Goal: Register for event/course

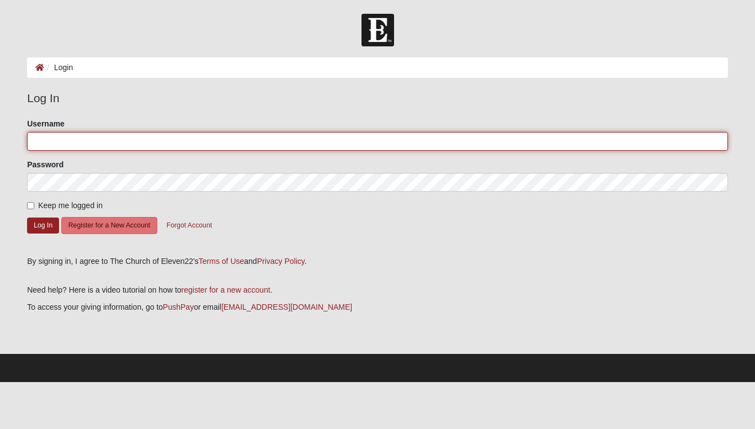
click at [73, 142] on input "Username" at bounding box center [377, 141] width 701 height 19
type input "Groover89"
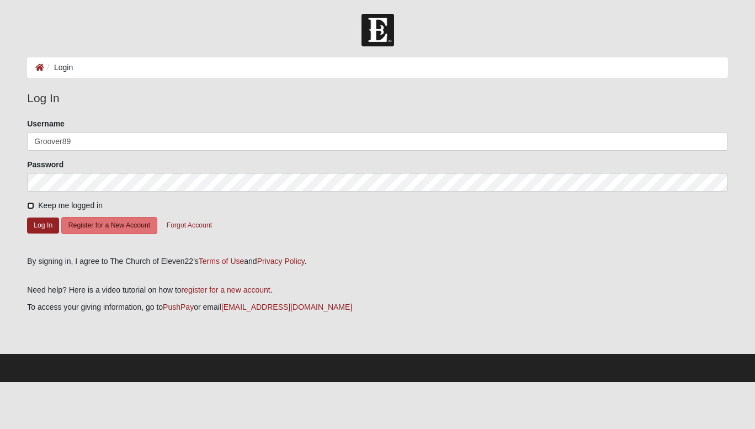
click at [28, 204] on input "Keep me logged in" at bounding box center [30, 205] width 7 height 7
checkbox input "true"
click at [49, 225] on button "Log In" at bounding box center [43, 225] width 32 height 16
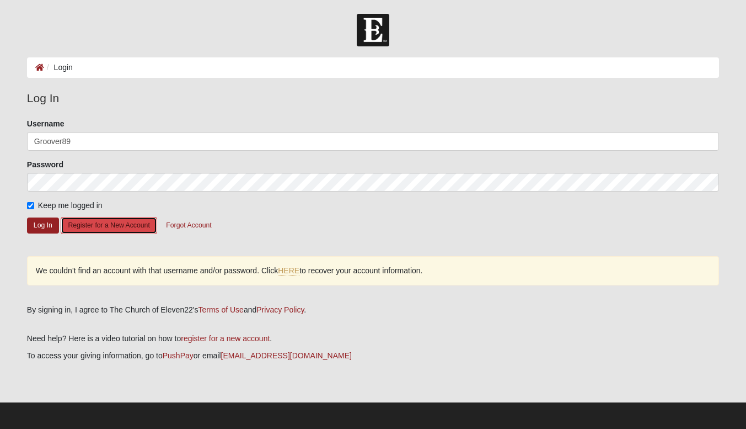
click at [98, 226] on button "Register for a New Account" at bounding box center [109, 225] width 96 height 17
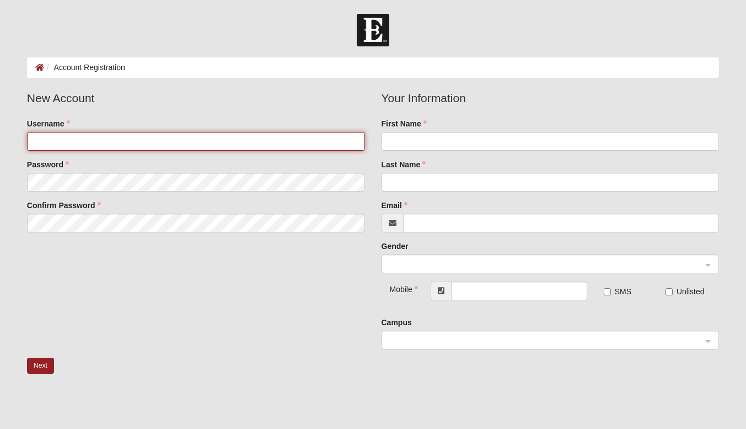
click at [86, 144] on input "Username" at bounding box center [196, 141] width 338 height 19
type input "Groover89"
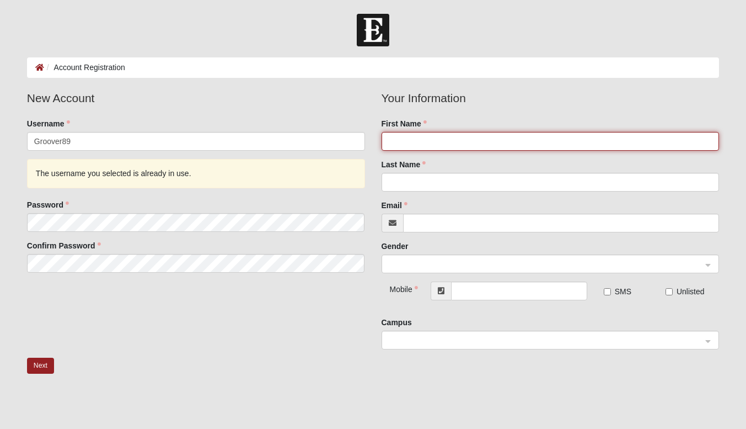
click at [433, 137] on input "First Name" at bounding box center [551, 141] width 338 height 19
type input "Wade"
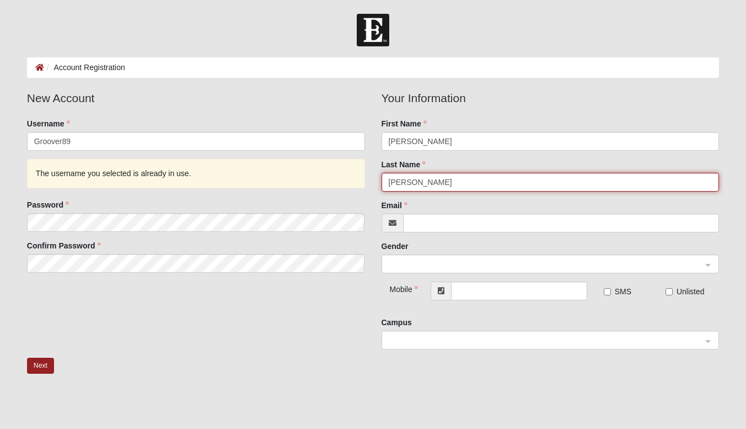
type input "Groover"
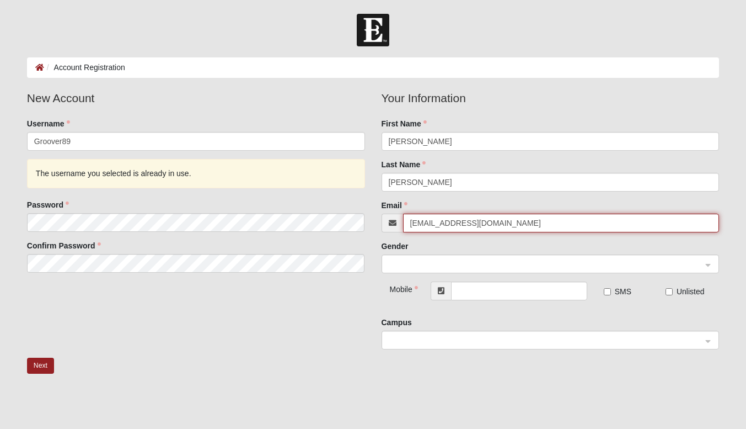
type input "whgroover89@gmail.com"
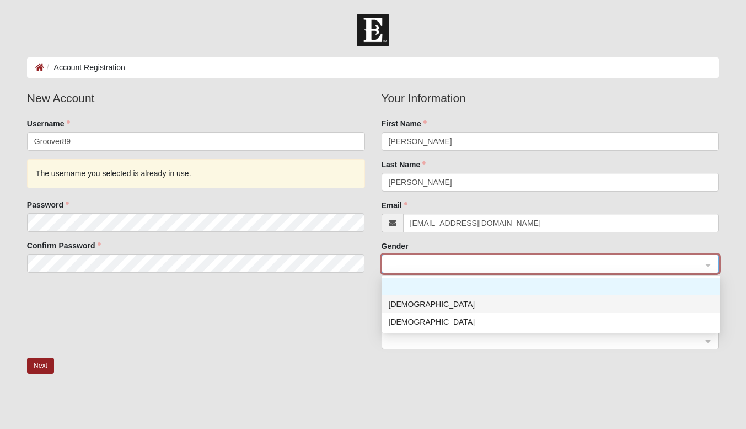
click at [421, 306] on div "Male" at bounding box center [551, 304] width 325 height 12
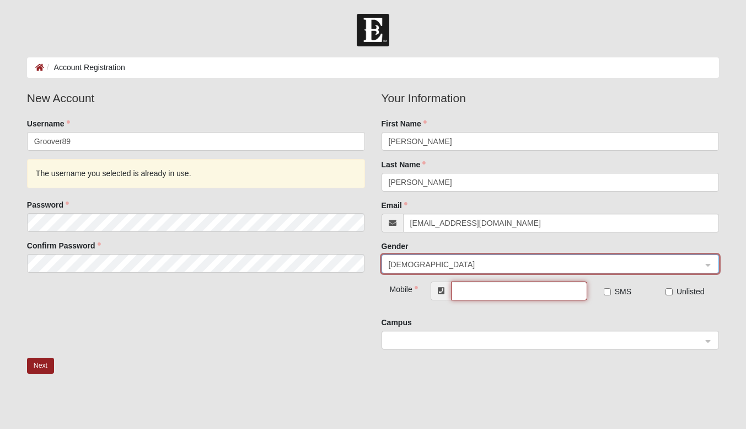
click at [501, 290] on input "text" at bounding box center [519, 290] width 136 height 19
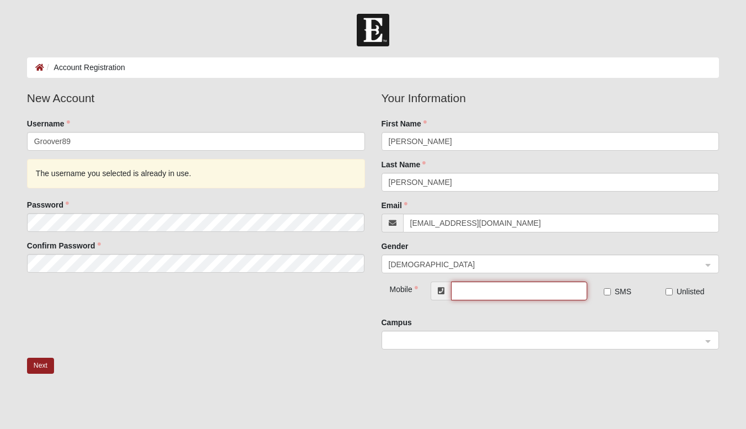
type input "(229) 224-3226"
click at [602, 289] on div "SMS" at bounding box center [627, 294] width 62 height 17
click at [608, 291] on input "SMS" at bounding box center [607, 291] width 7 height 7
checkbox input "true"
click at [522, 338] on span at bounding box center [546, 340] width 314 height 12
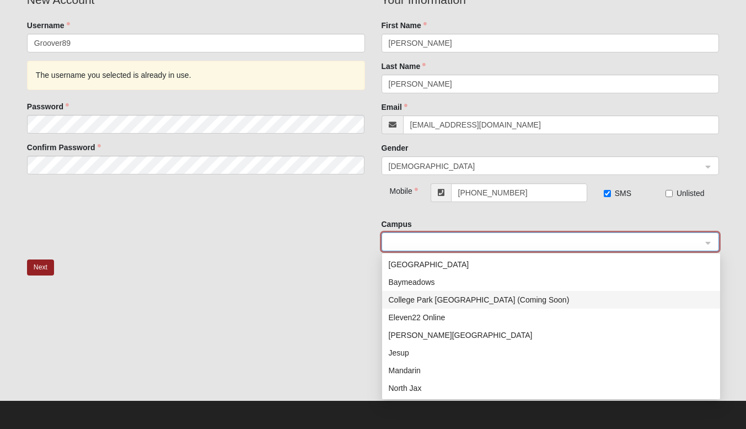
scroll to position [110, 0]
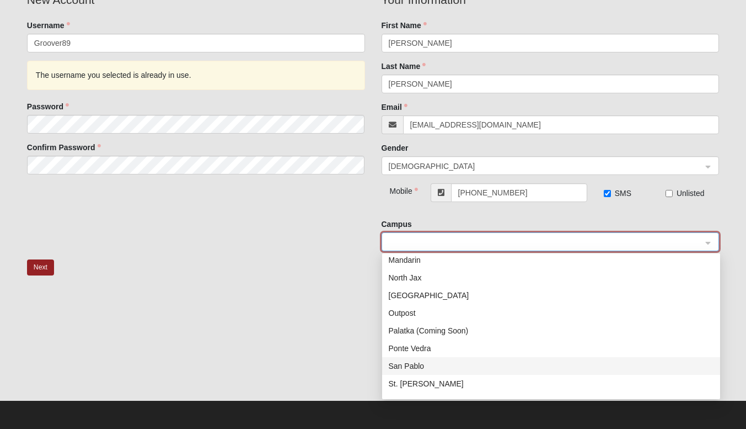
click at [418, 364] on div "San Pablo" at bounding box center [551, 366] width 325 height 12
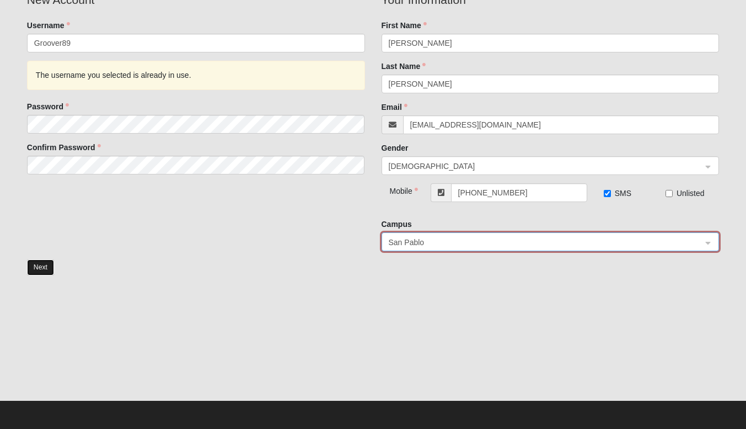
click at [42, 264] on button "Next" at bounding box center [40, 267] width 27 height 16
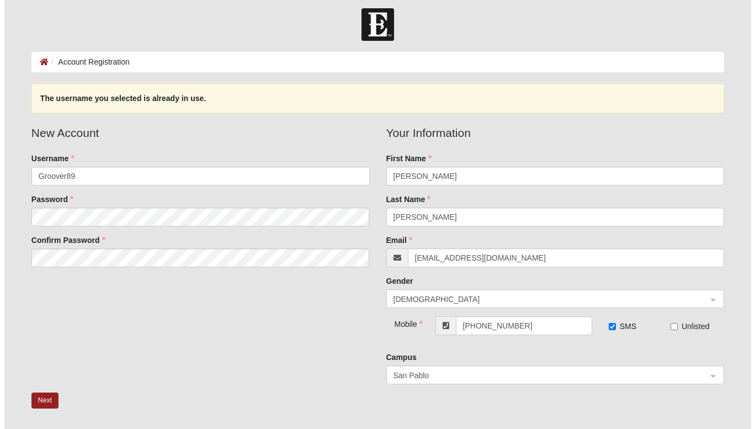
scroll to position [0, 0]
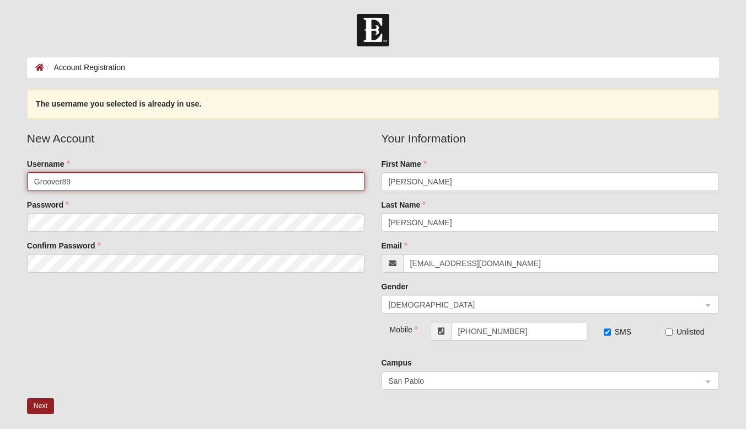
drag, startPoint x: 32, startPoint y: 178, endPoint x: 69, endPoint y: 180, distance: 37.0
click at [32, 178] on input "Groover89" at bounding box center [196, 181] width 338 height 19
type input "WHGroover89"
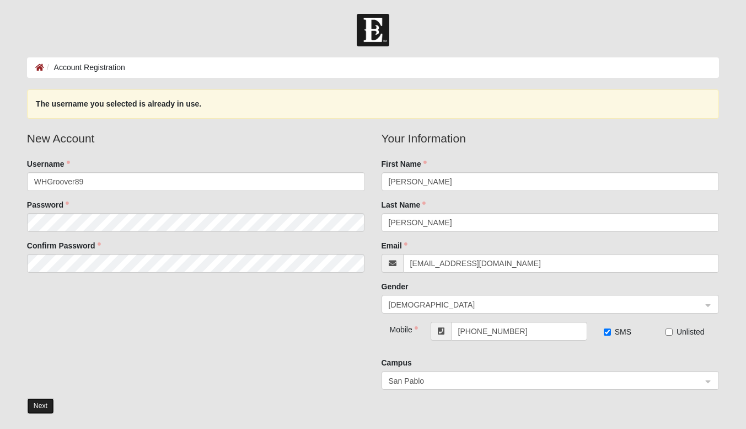
click at [46, 406] on button "Next" at bounding box center [40, 406] width 27 height 16
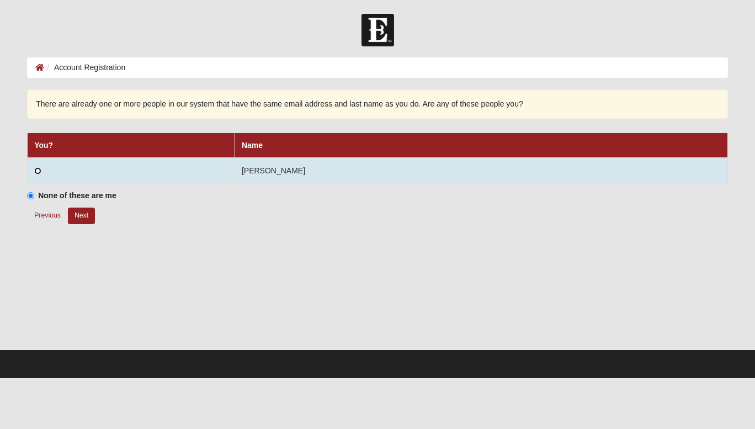
click at [34, 169] on input "radio" at bounding box center [37, 170] width 7 height 7
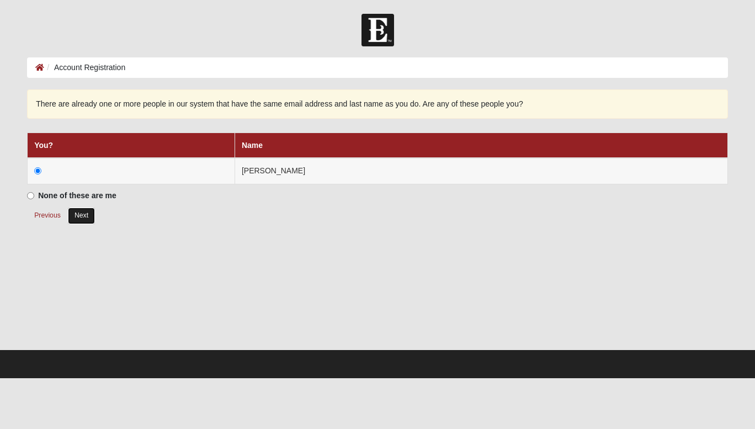
click at [82, 218] on button "Next" at bounding box center [81, 215] width 27 height 16
radio input "true"
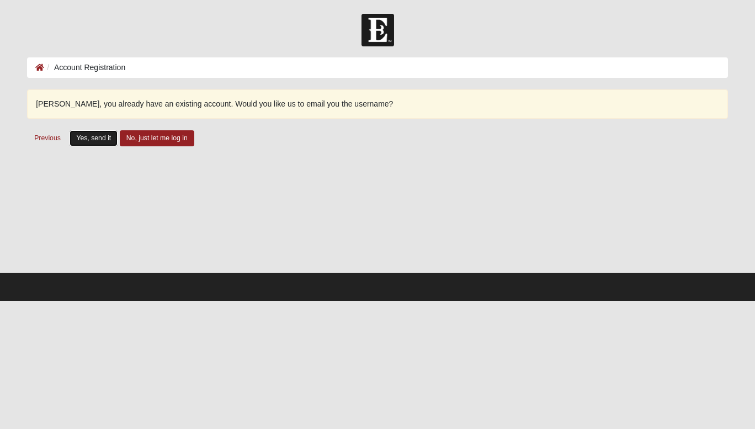
click at [93, 138] on button "Yes, send it" at bounding box center [94, 138] width 48 height 16
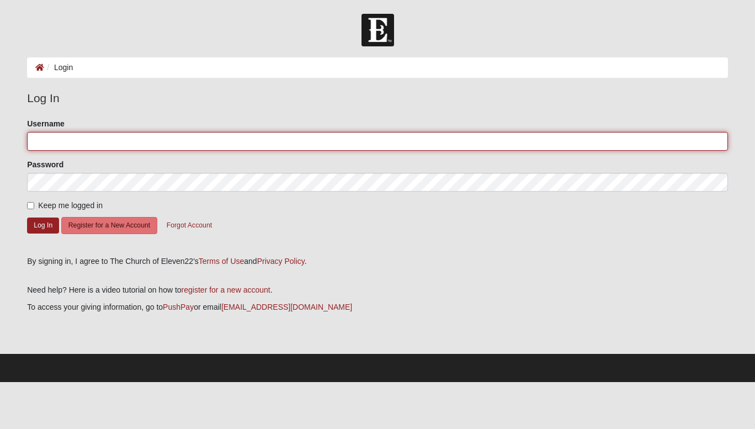
click at [65, 142] on input "Username" at bounding box center [377, 141] width 701 height 19
type input "Groover89"
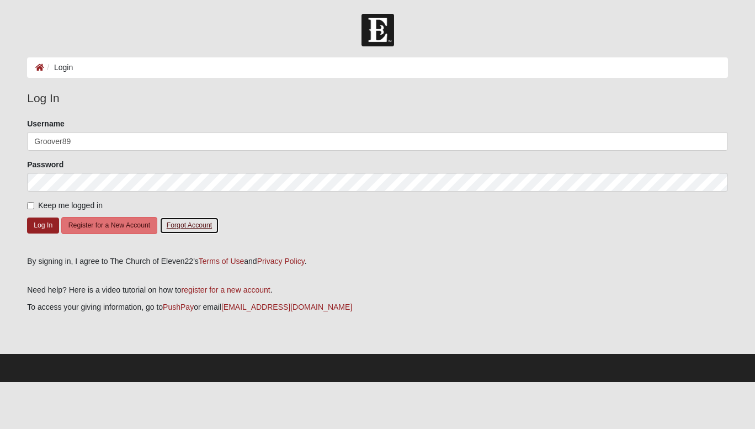
click at [194, 223] on button "Forgot Account" at bounding box center [189, 225] width 60 height 17
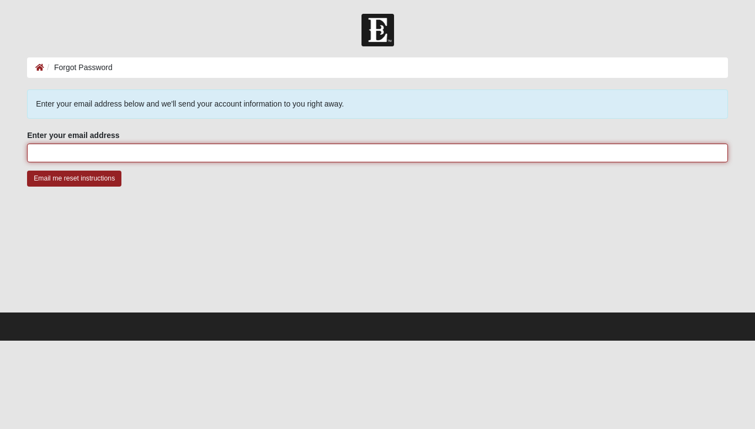
drag, startPoint x: 102, startPoint y: 156, endPoint x: 111, endPoint y: 155, distance: 9.9
click at [102, 156] on input "Enter your email address" at bounding box center [377, 152] width 701 height 19
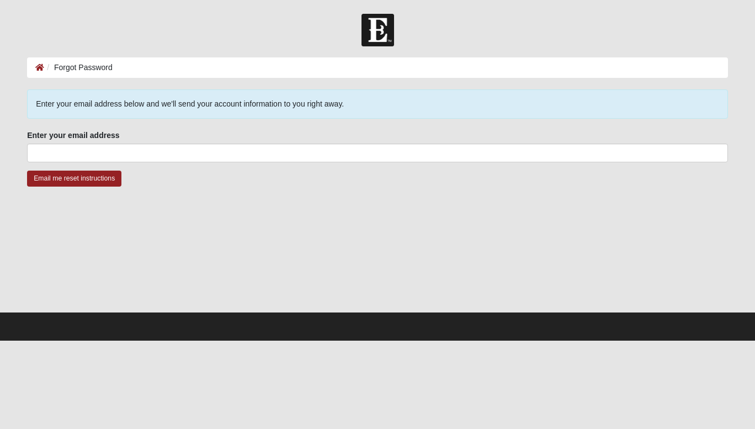
click at [442, 283] on div at bounding box center [377, 256] width 701 height 110
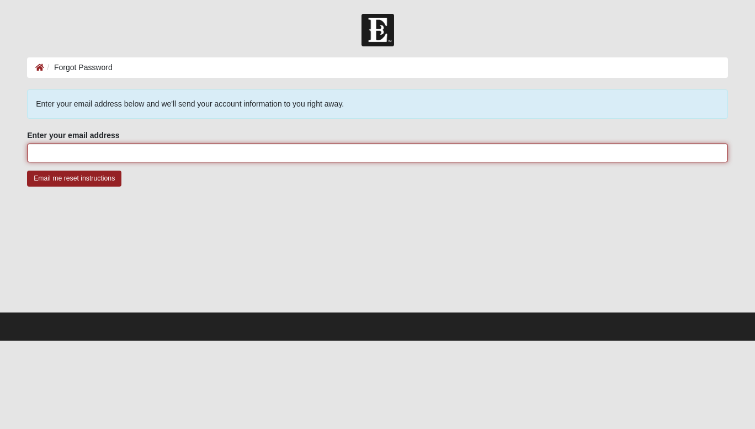
click at [98, 155] on input "Enter your email address" at bounding box center [377, 152] width 701 height 19
type input "Groover89"
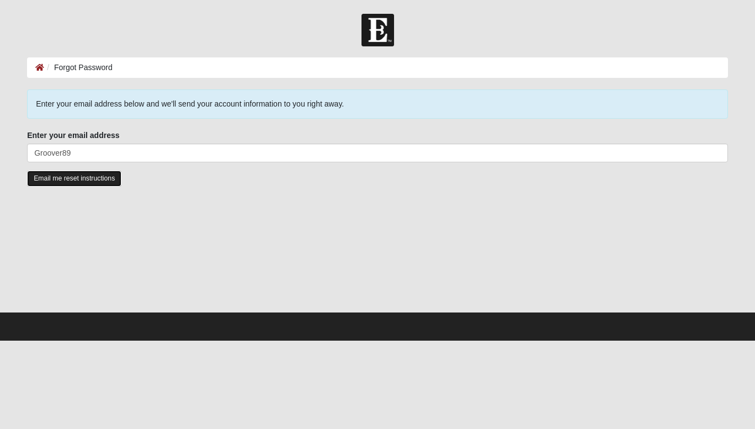
click at [81, 181] on input "Email me reset instructions" at bounding box center [74, 178] width 94 height 16
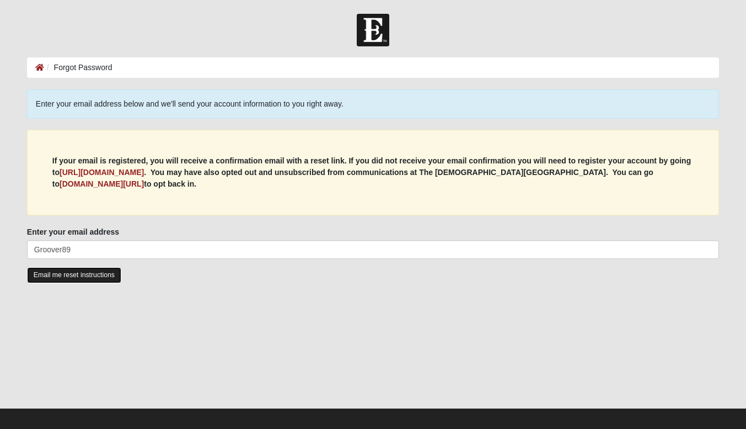
click at [71, 276] on input "Email me reset instructions" at bounding box center [74, 275] width 94 height 16
click at [117, 174] on b "https://my.coe22.com/register" at bounding box center [102, 172] width 84 height 9
click at [79, 273] on input "Email me reset instructions" at bounding box center [74, 275] width 94 height 16
click at [76, 275] on input "Email me reset instructions" at bounding box center [74, 275] width 94 height 16
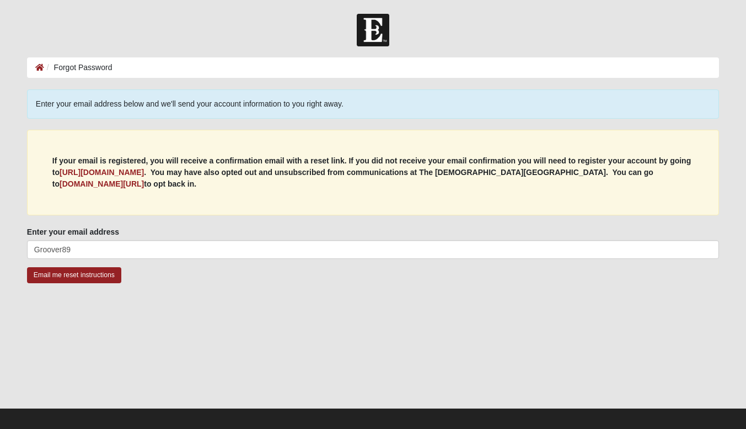
click at [76, 275] on input "Email me reset instructions" at bounding box center [74, 275] width 94 height 16
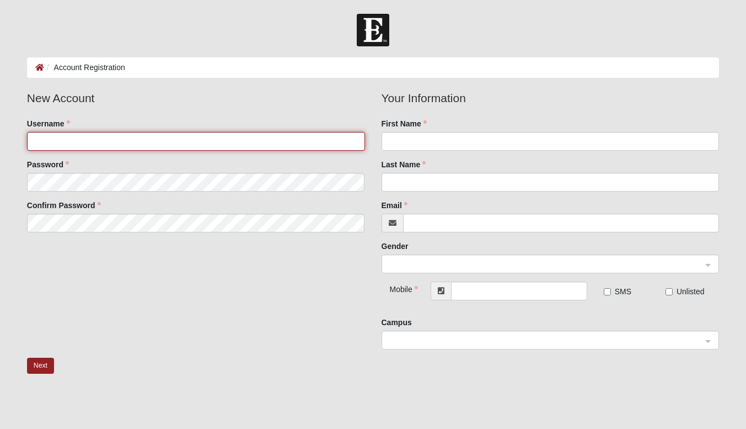
click at [75, 145] on input "Username" at bounding box center [196, 141] width 338 height 19
type input "WHGroover89"
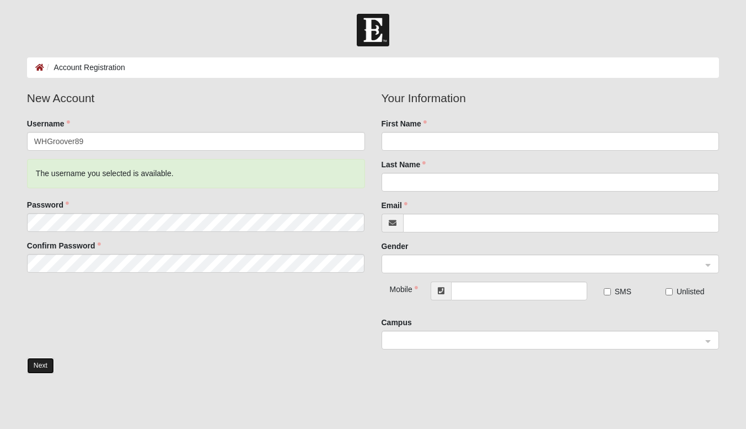
click at [42, 365] on button "Next" at bounding box center [40, 366] width 27 height 16
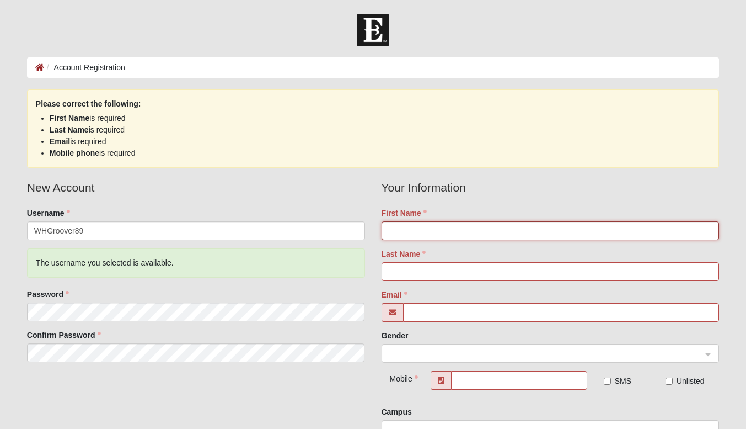
drag, startPoint x: 426, startPoint y: 231, endPoint x: 435, endPoint y: 231, distance: 9.4
click at [426, 231] on input "First Name" at bounding box center [551, 230] width 338 height 19
type input "Wade Groover"
type input "Wade"
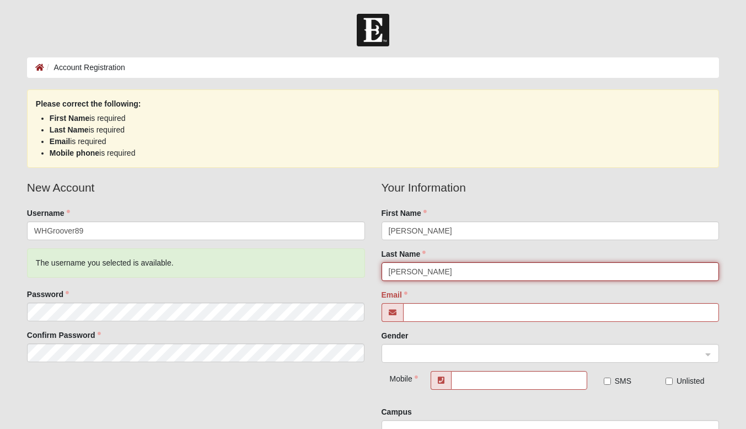
type input "Groover"
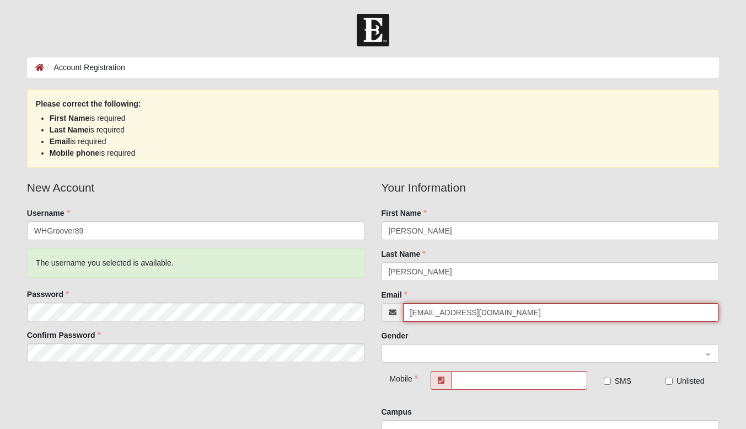
type input "whgroover89@gmail.com"
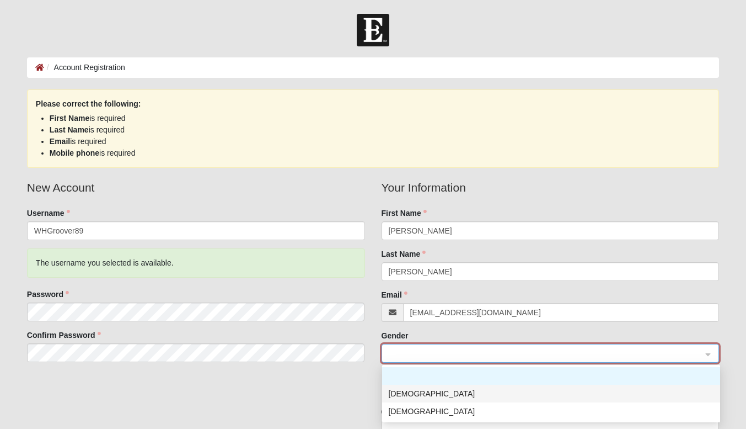
click at [398, 388] on div "Male" at bounding box center [551, 393] width 325 height 12
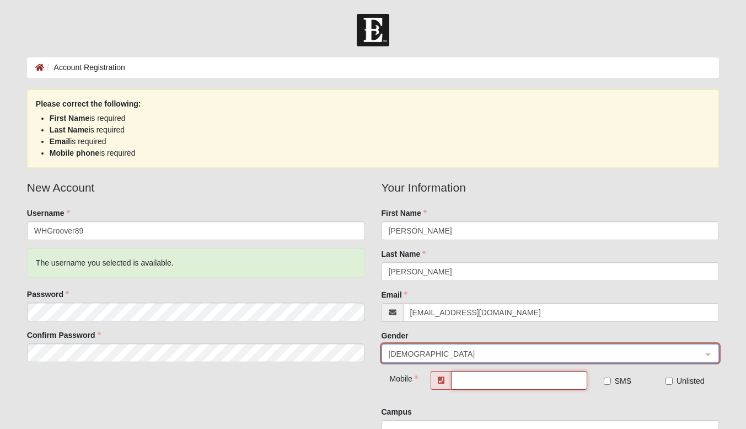
click at [476, 377] on input "text" at bounding box center [519, 380] width 136 height 19
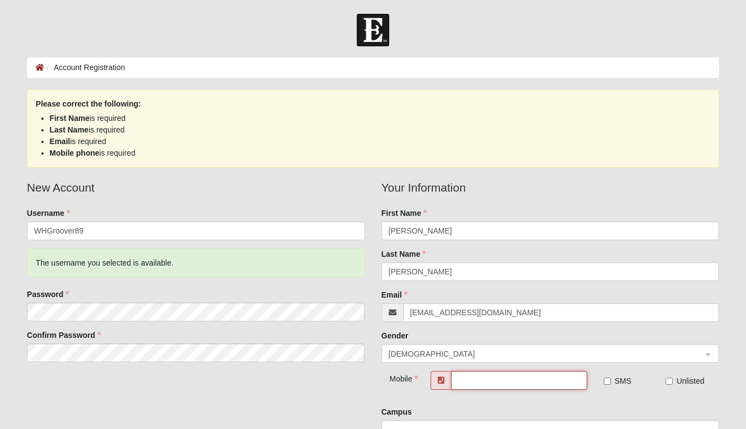
type input "(229) 224-3226"
click at [606, 380] on input "SMS" at bounding box center [607, 380] width 7 height 7
checkbox input "true"
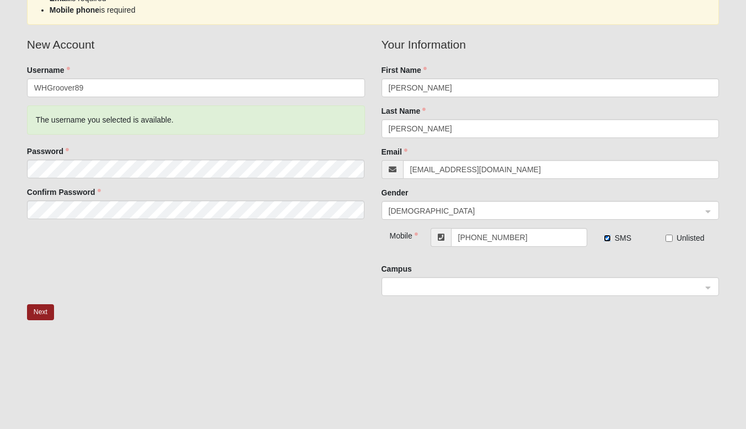
scroll to position [166, 0]
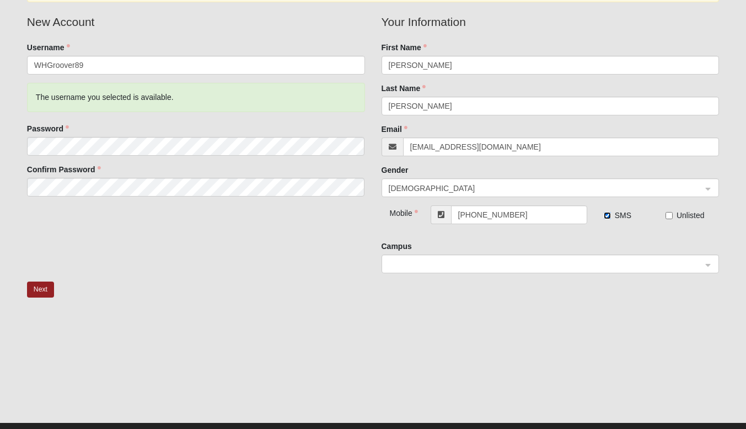
click at [428, 264] on span at bounding box center [546, 264] width 314 height 12
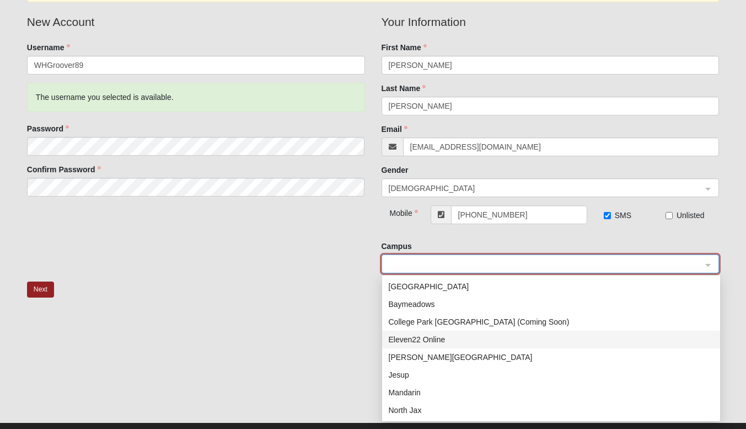
scroll to position [159, 0]
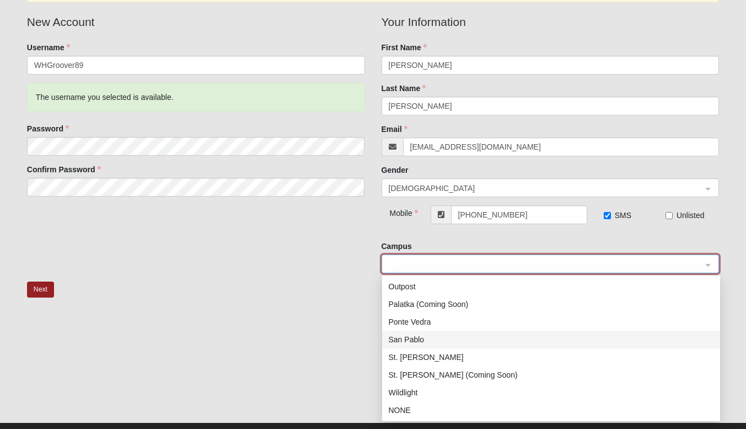
click at [428, 339] on div "San Pablo" at bounding box center [551, 339] width 325 height 12
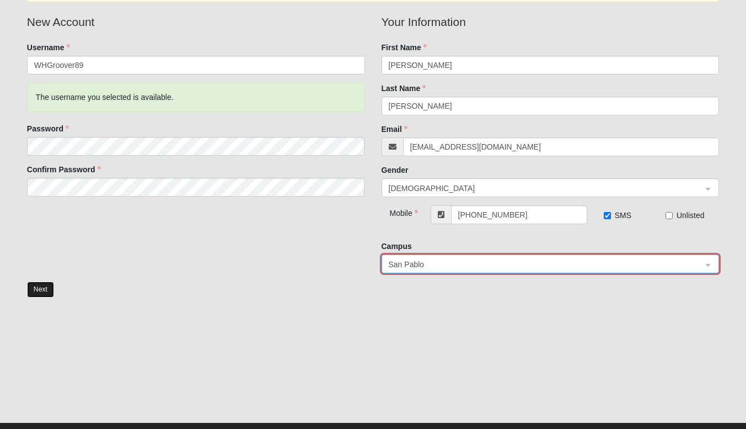
click at [48, 290] on button "Next" at bounding box center [40, 289] width 27 height 16
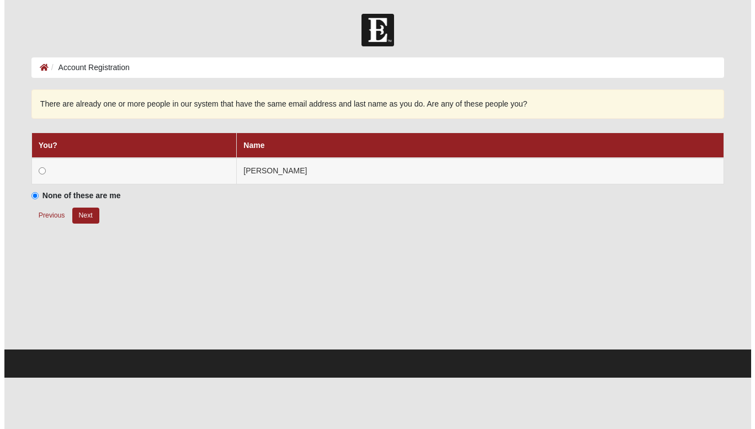
scroll to position [0, 0]
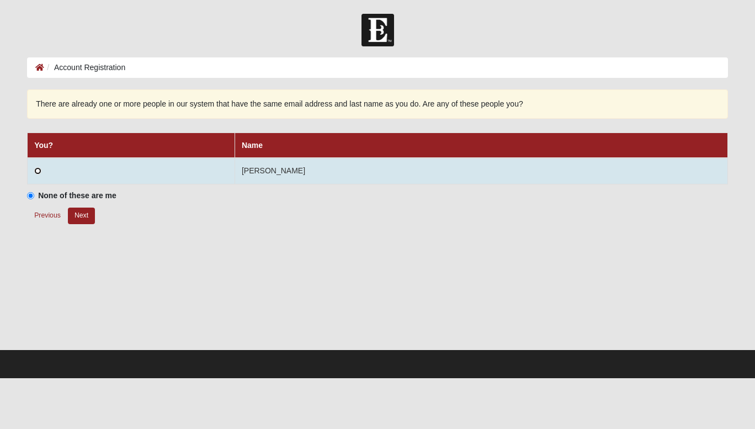
click at [38, 172] on input "radio" at bounding box center [37, 170] width 7 height 7
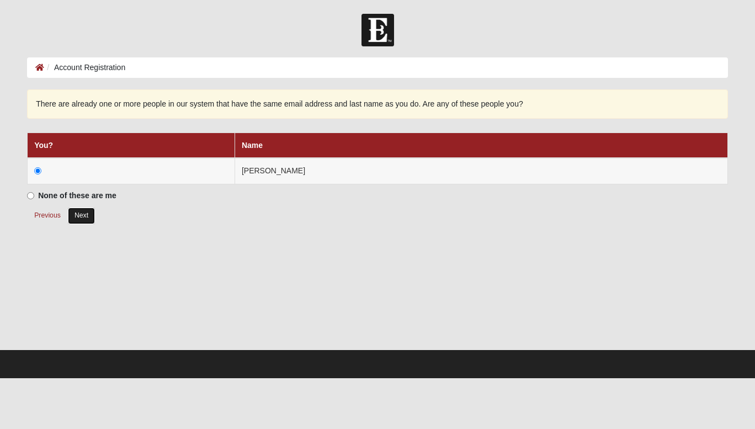
click at [82, 214] on button "Next" at bounding box center [81, 215] width 27 height 16
radio input "true"
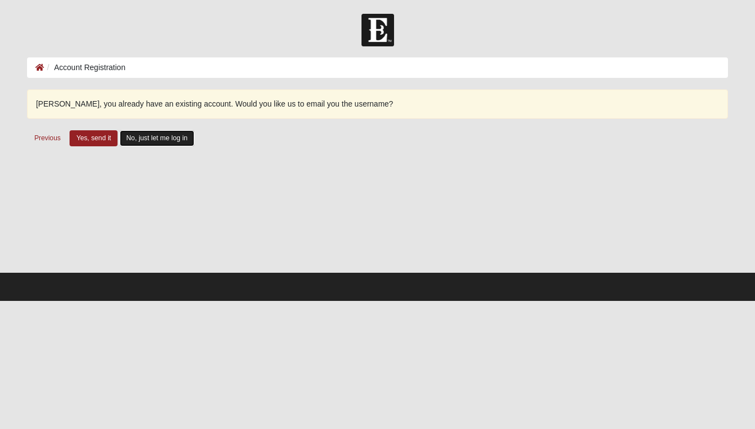
click at [150, 138] on button "No, just let me log in" at bounding box center [157, 138] width 74 height 16
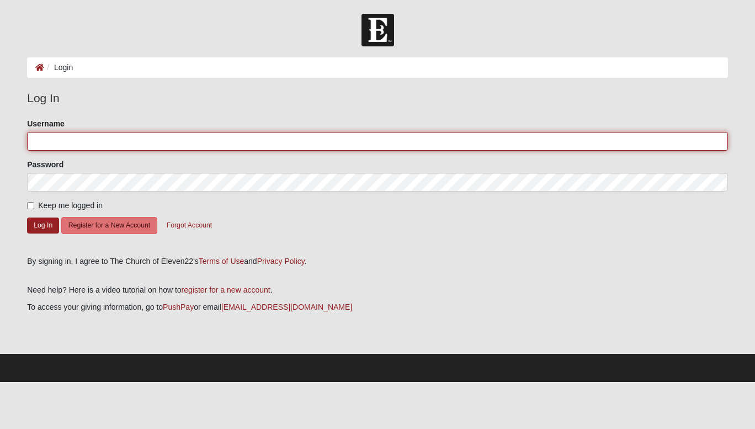
drag, startPoint x: 85, startPoint y: 141, endPoint x: 95, endPoint y: 141, distance: 10.5
click at [85, 141] on input "Username" at bounding box center [377, 141] width 701 height 19
type input "WHGroover89"
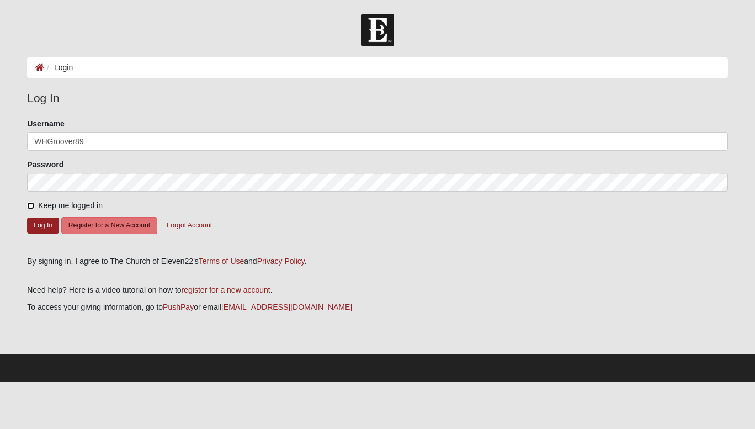
click at [29, 205] on input "Keep me logged in" at bounding box center [30, 205] width 7 height 7
checkbox input "true"
click at [40, 221] on button "Log In" at bounding box center [43, 225] width 32 height 16
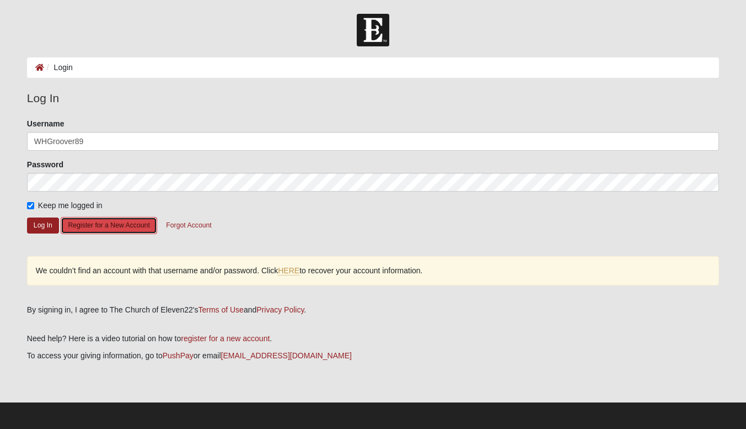
click at [108, 224] on button "Register for a New Account" at bounding box center [109, 225] width 96 height 17
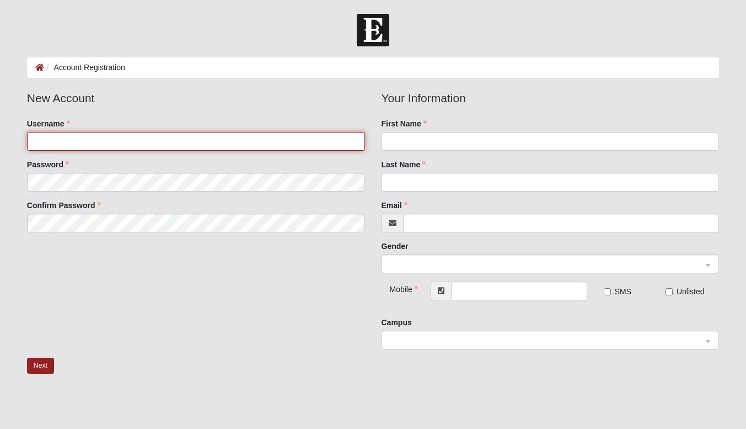
drag, startPoint x: 127, startPoint y: 142, endPoint x: 140, endPoint y: 142, distance: 12.7
click at [127, 142] on input "Username" at bounding box center [196, 141] width 338 height 19
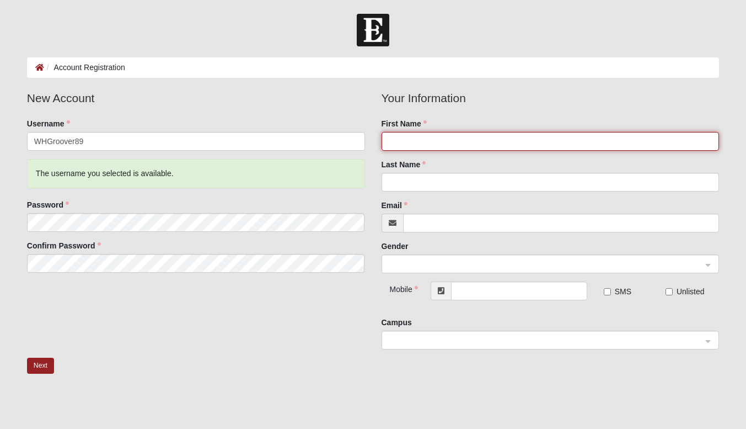
click at [413, 142] on input "First Name" at bounding box center [551, 141] width 338 height 19
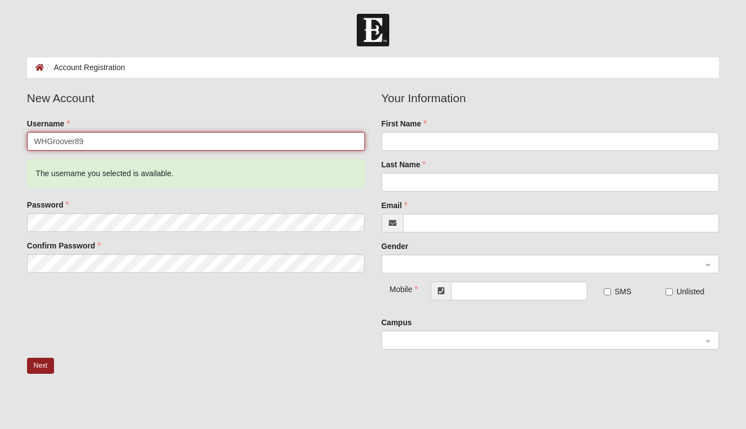
drag, startPoint x: 49, startPoint y: 137, endPoint x: 13, endPoint y: 142, distance: 36.8
click at [13, 142] on form "Log In Account Registration Account Registration Error Please correct the follo…" at bounding box center [373, 270] width 746 height 513
type input "Groover89"
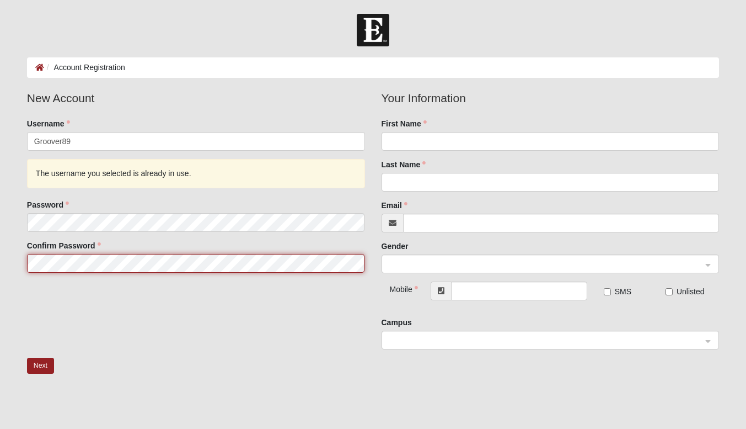
click at [0, 226] on form "Log In Account Registration Account Registration Error Please correct the follo…" at bounding box center [373, 270] width 746 height 513
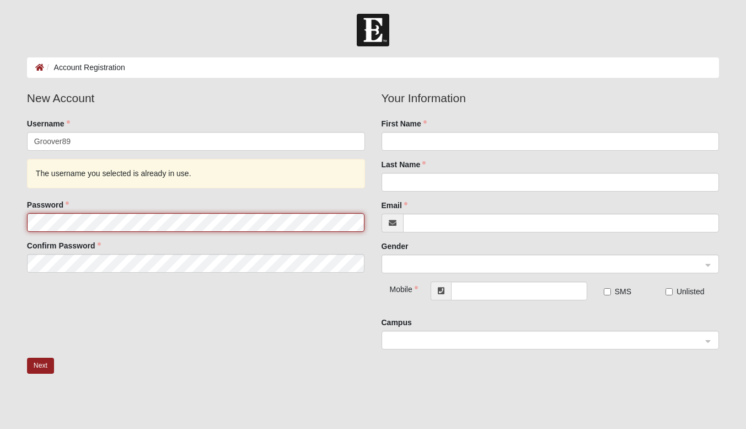
click at [0, 218] on form "Log In Account Registration Account Registration Error Please correct the follo…" at bounding box center [373, 270] width 746 height 513
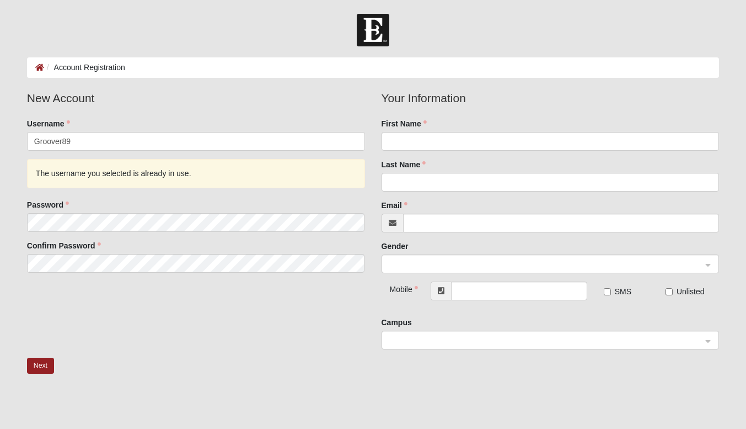
click at [128, 322] on div "New Account Username Groover89 The username you selected is already in use. Pas…" at bounding box center [373, 223] width 709 height 268
click at [40, 67] on icon at bounding box center [39, 67] width 9 height 8
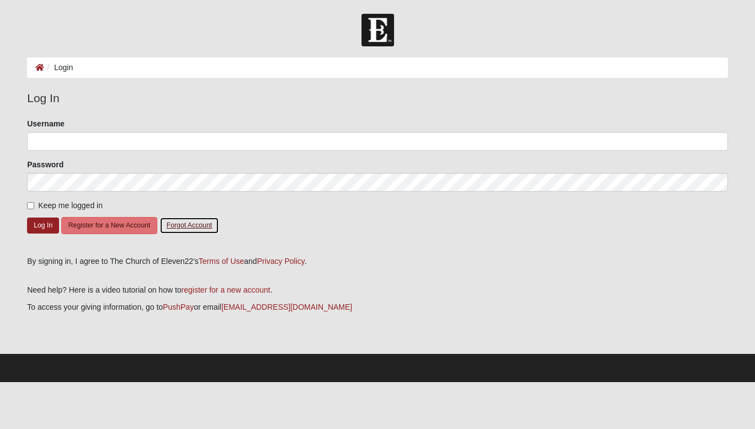
click at [200, 226] on button "Forgot Account" at bounding box center [189, 225] width 60 height 17
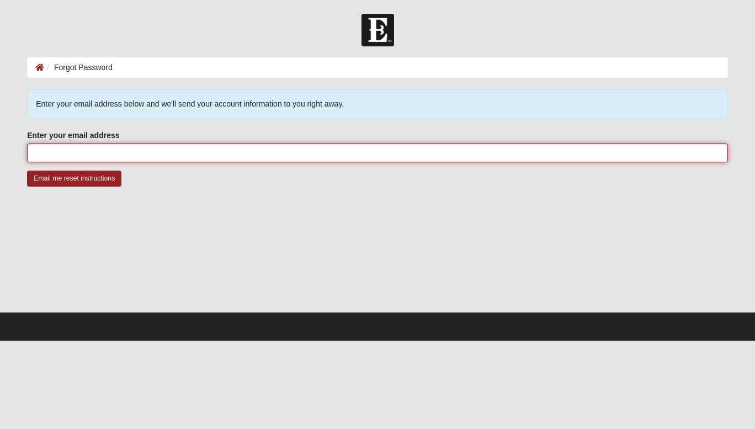
drag, startPoint x: 99, startPoint y: 155, endPoint x: 107, endPoint y: 155, distance: 7.7
click at [99, 155] on input "Enter your email address" at bounding box center [377, 152] width 701 height 19
type input "[EMAIL_ADDRESS][DOMAIN_NAME]"
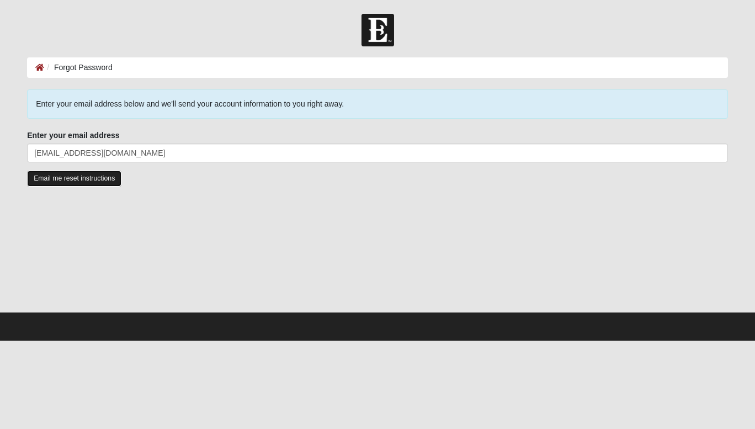
click at [67, 180] on input "Email me reset instructions" at bounding box center [74, 178] width 94 height 16
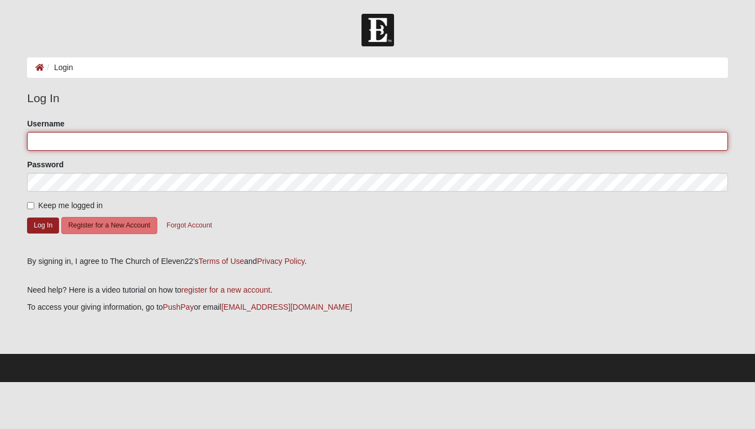
click at [61, 141] on input "Username" at bounding box center [377, 141] width 701 height 19
type input "Groover89"
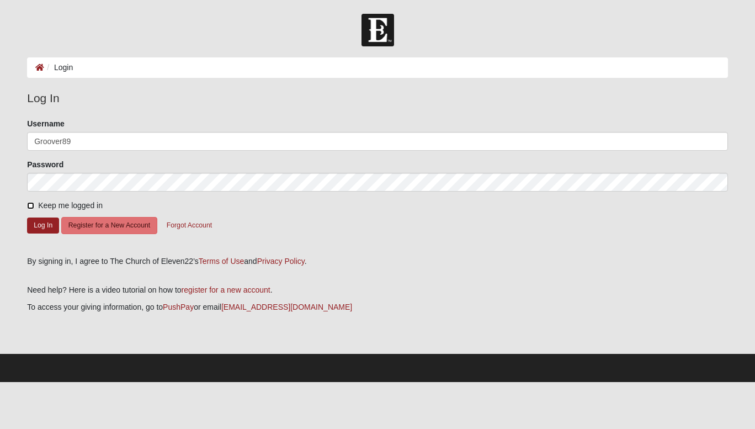
click at [31, 205] on input "Keep me logged in" at bounding box center [30, 205] width 7 height 7
checkbox input "true"
click at [45, 228] on button "Log In" at bounding box center [43, 225] width 32 height 16
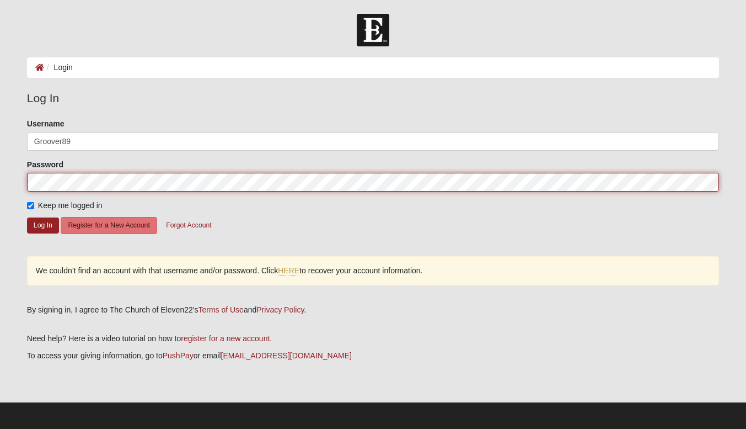
click at [0, 168] on form "Log In Login Login Error Log In Please correct the following: Username Groover8…" at bounding box center [373, 222] width 746 height 417
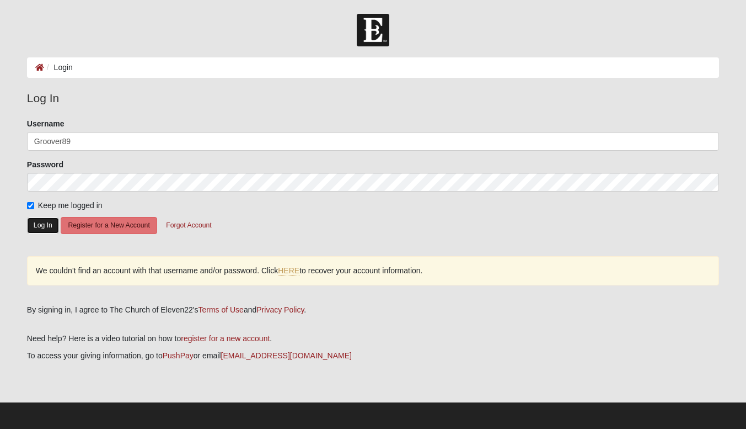
click at [41, 225] on button "Log In" at bounding box center [43, 225] width 32 height 16
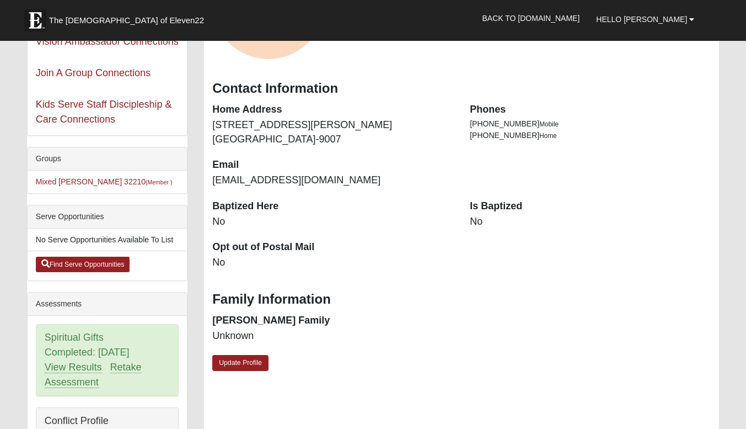
scroll to position [221, 0]
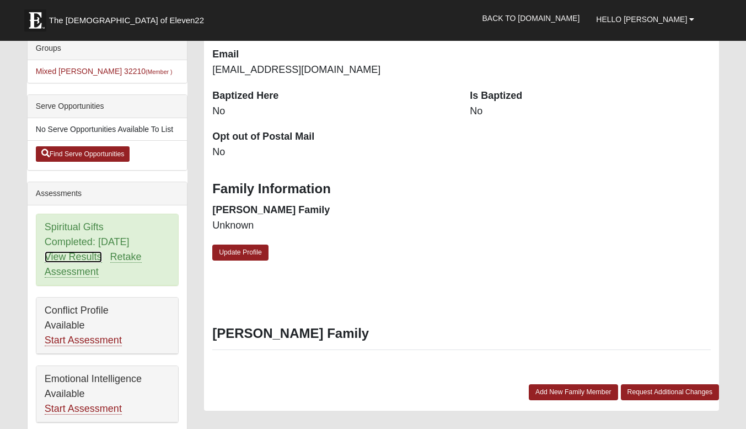
click at [83, 258] on link "View Results" at bounding box center [73, 257] width 57 height 12
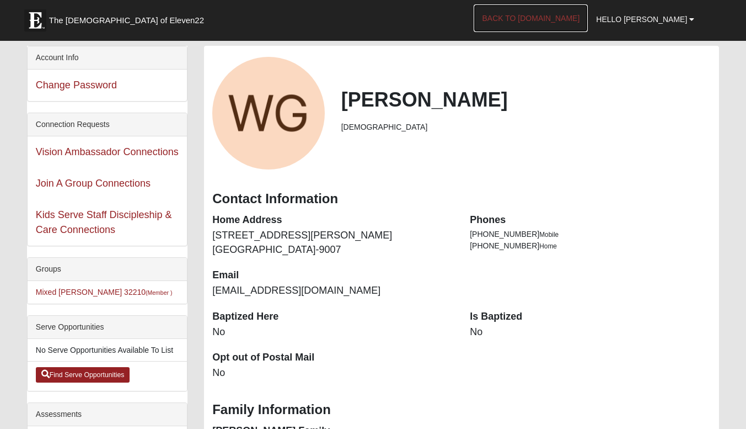
click at [588, 21] on link "Back to [DOMAIN_NAME]" at bounding box center [531, 18] width 114 height 28
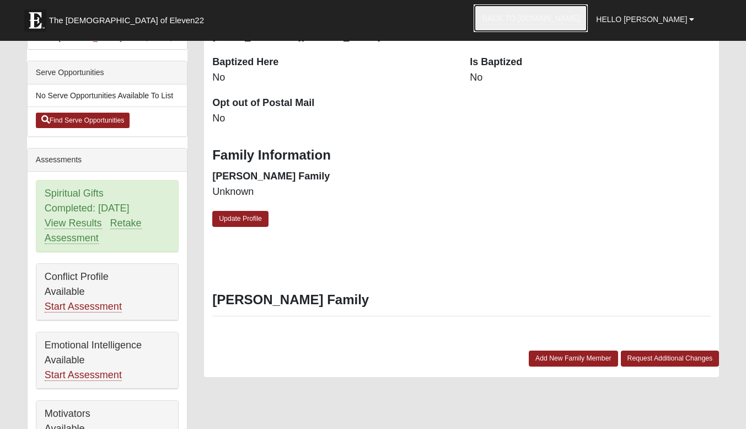
scroll to position [276, 0]
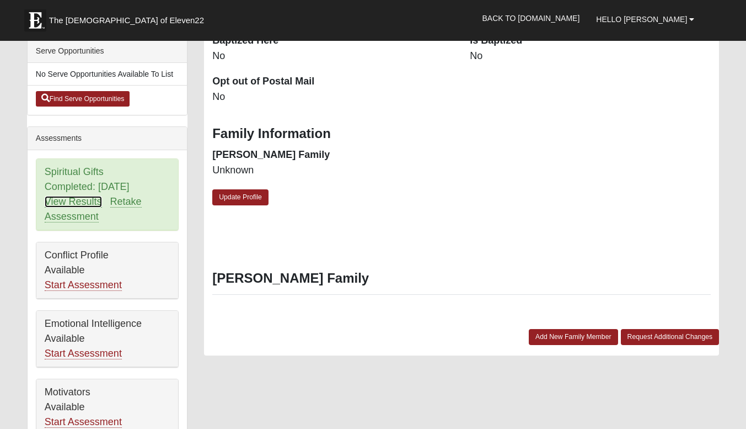
click at [68, 202] on link "View Results" at bounding box center [73, 202] width 57 height 12
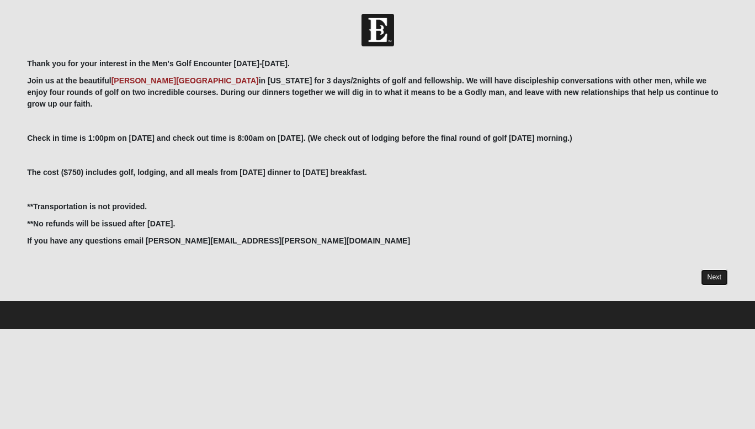
click at [713, 269] on link "Next" at bounding box center [714, 277] width 27 height 16
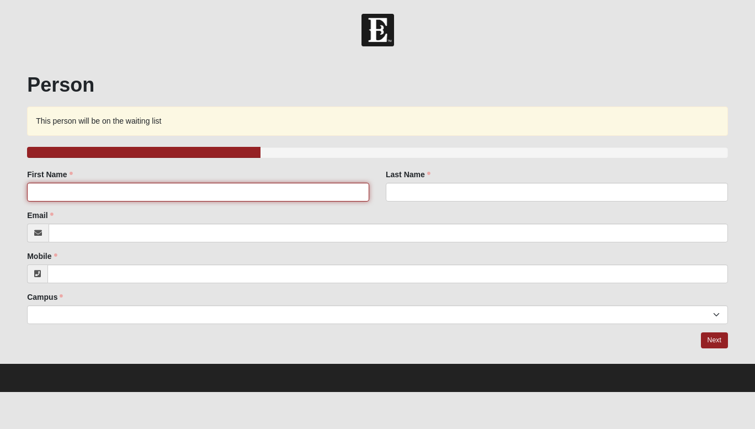
click at [156, 192] on input "First Name" at bounding box center [198, 192] width 342 height 19
type input "[PERSON_NAME]"
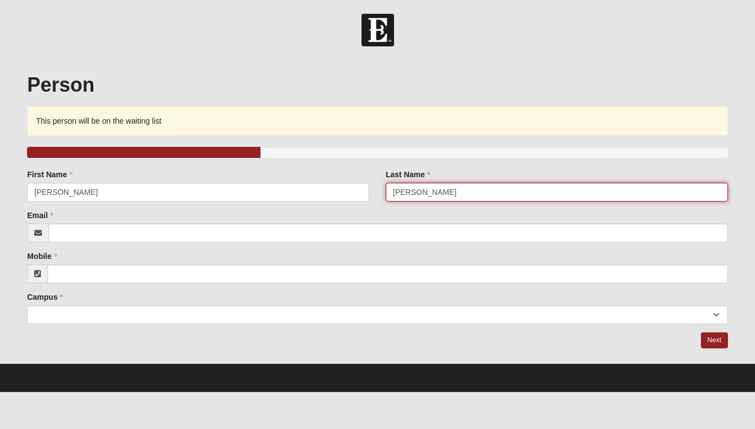
type input "[PERSON_NAME]"
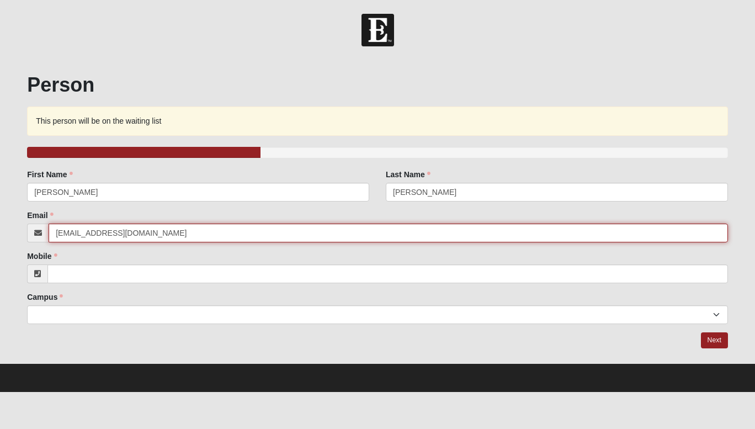
type input "[EMAIL_ADDRESS][DOMAIN_NAME]"
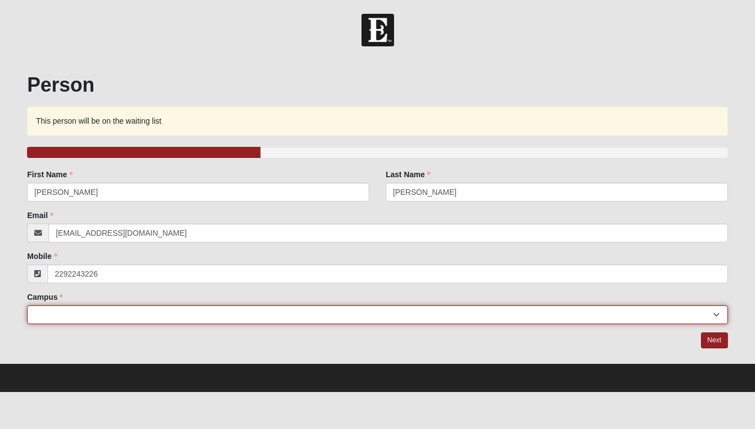
type input "[PHONE_NUMBER]"
select select "3"
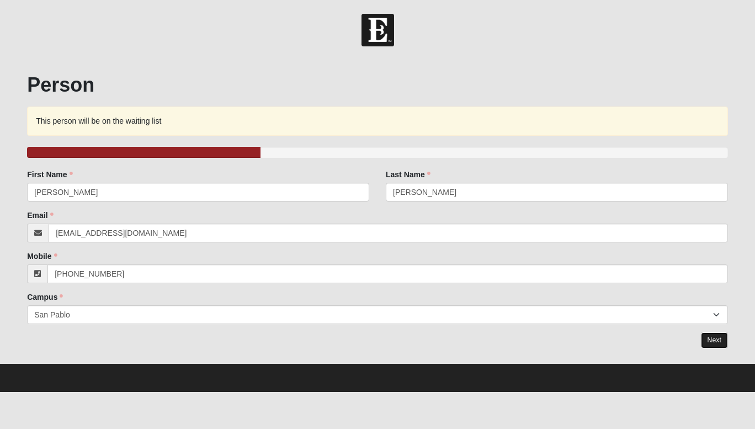
click at [711, 337] on link "Next" at bounding box center [714, 340] width 27 height 16
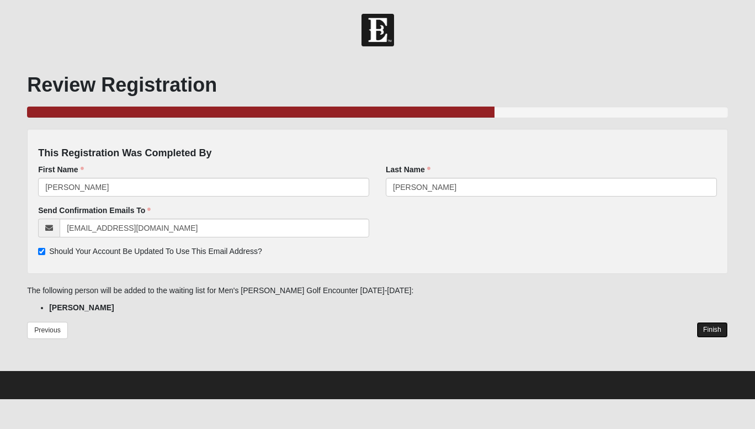
click at [713, 326] on link "Finish" at bounding box center [711, 330] width 31 height 16
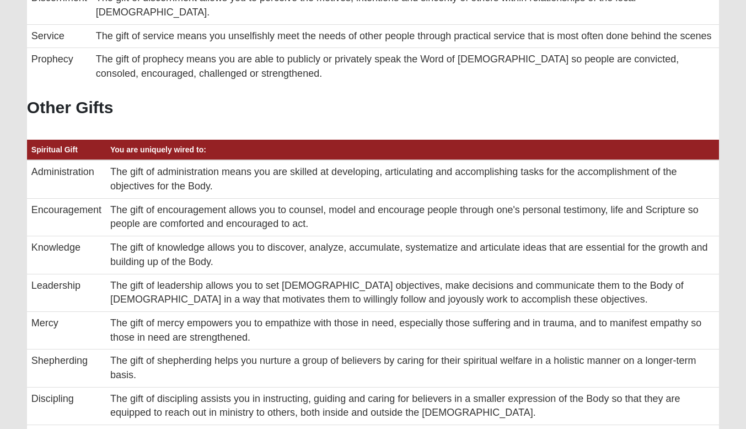
scroll to position [717, 0]
